Goal: Transaction & Acquisition: Purchase product/service

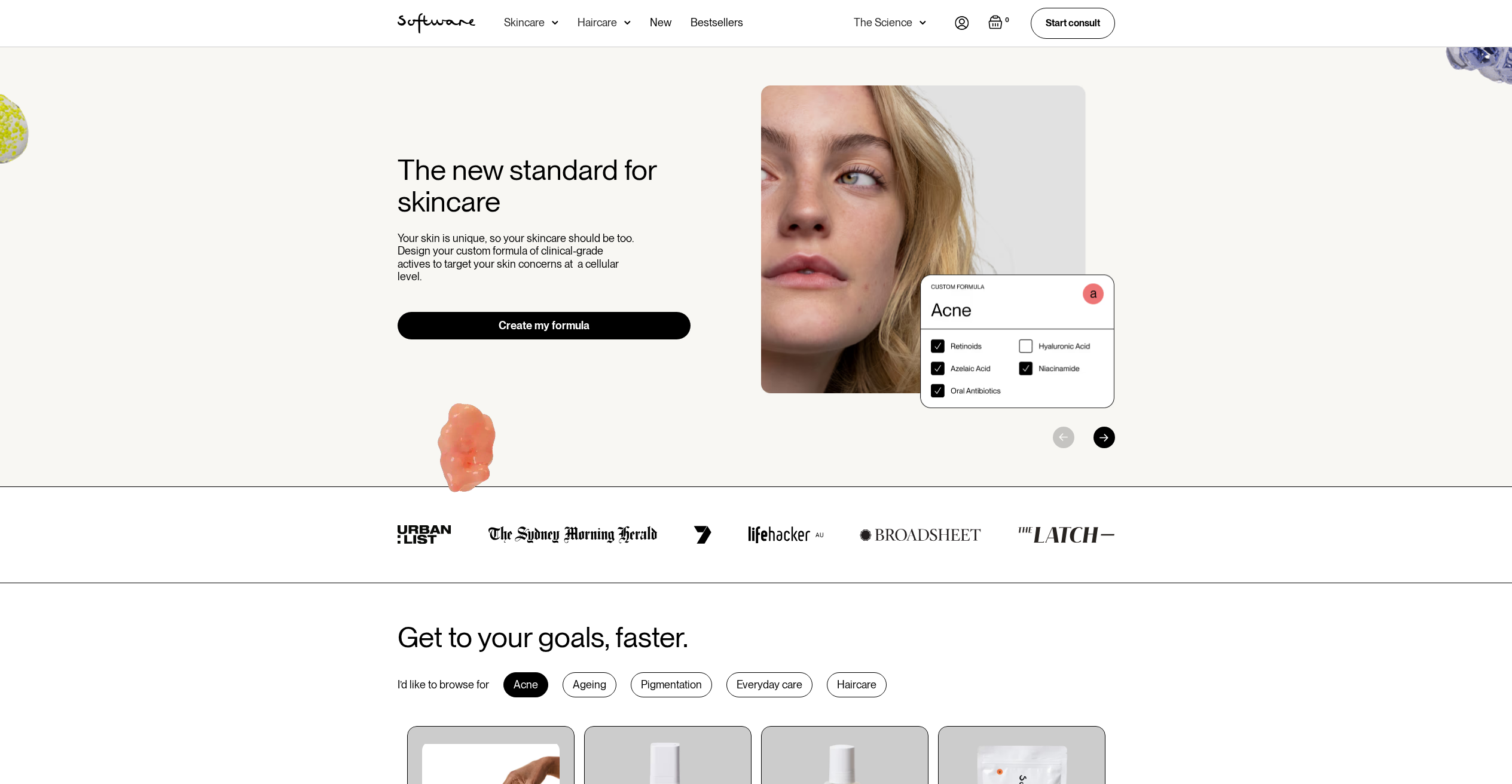
click at [482, 321] on link "Create my formula" at bounding box center [544, 326] width 294 height 28
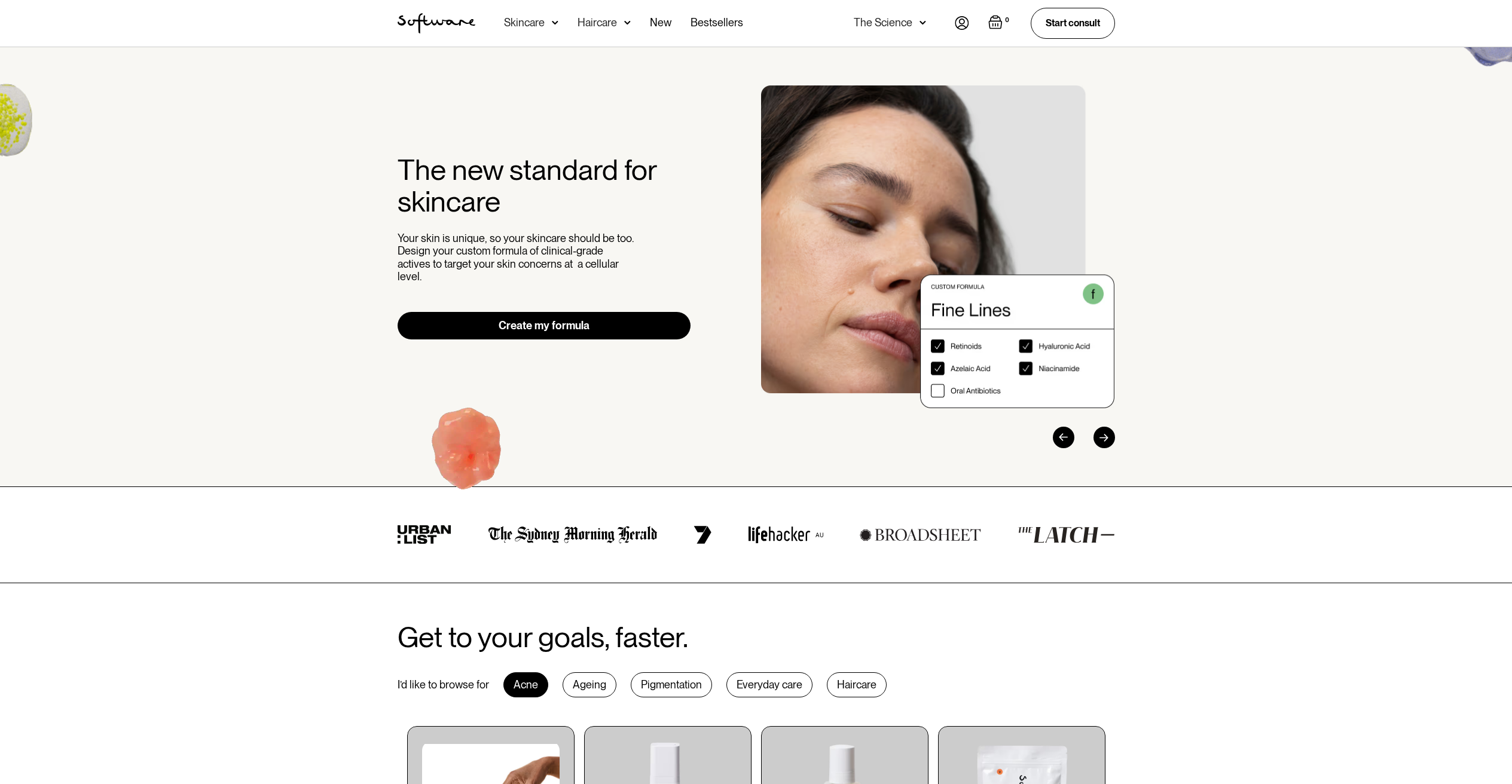
click at [559, 20] on img at bounding box center [554, 22] width 6 height 12
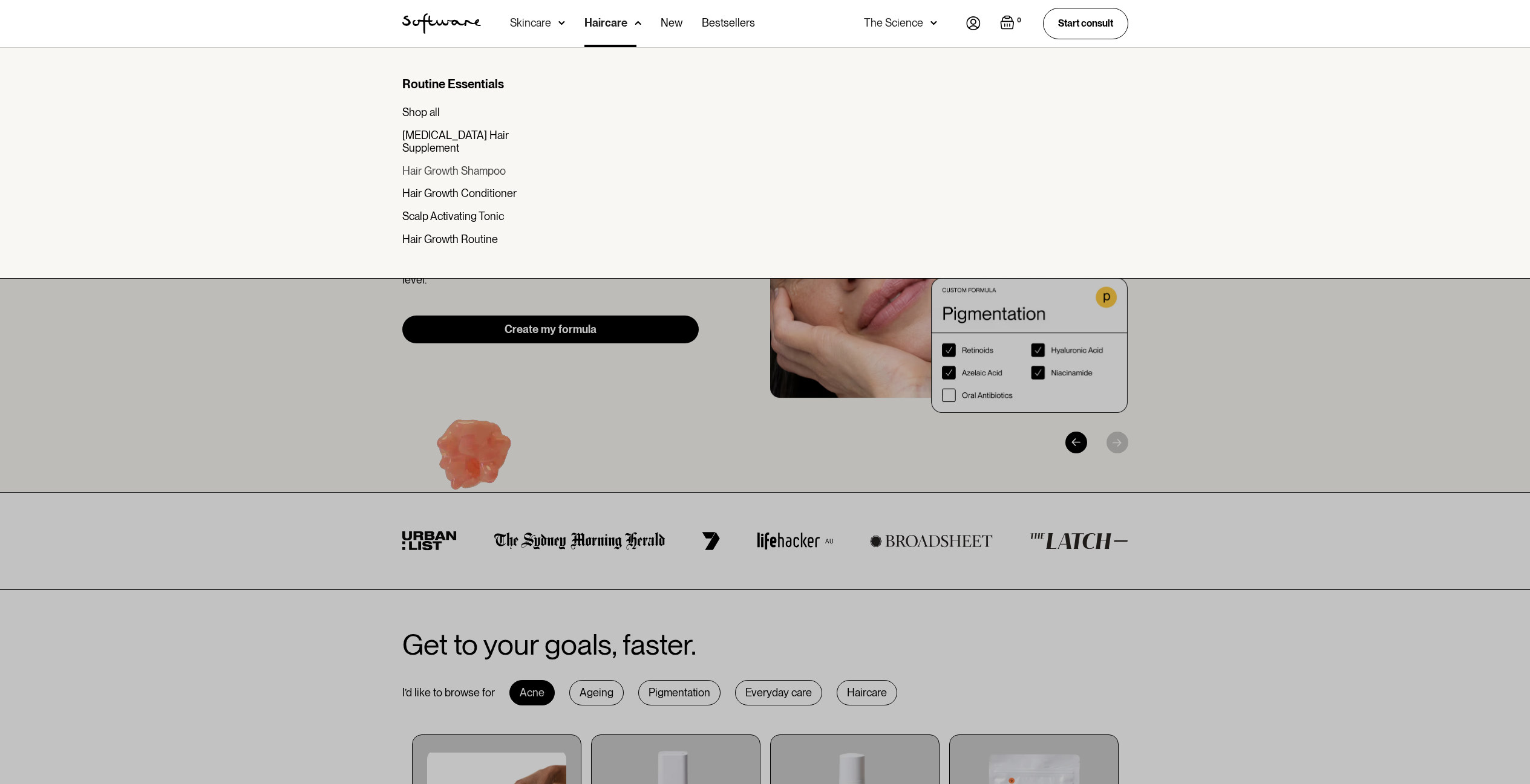
click at [467, 164] on div "Hair Growth Shampoo" at bounding box center [453, 171] width 103 height 13
